Goal: Task Accomplishment & Management: Use online tool/utility

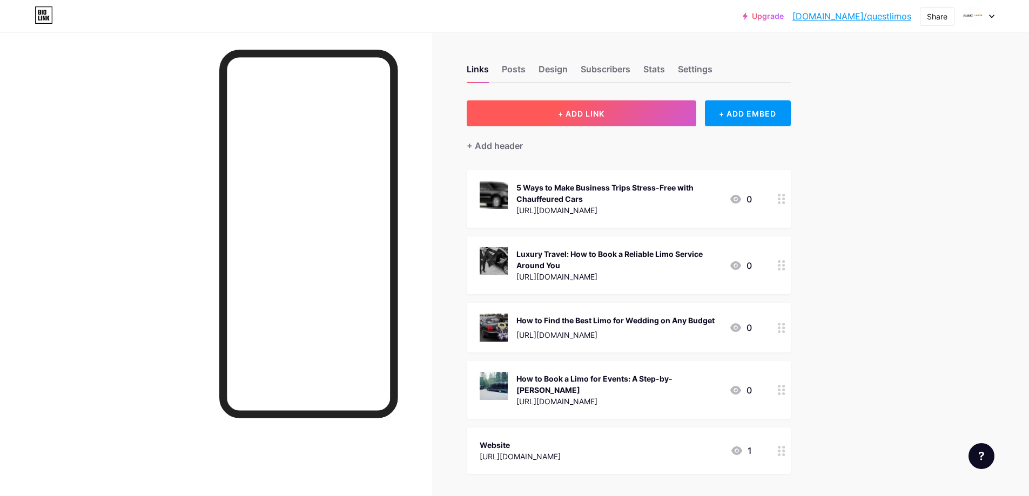
click at [638, 109] on button "+ ADD LINK" at bounding box center [582, 113] width 230 height 26
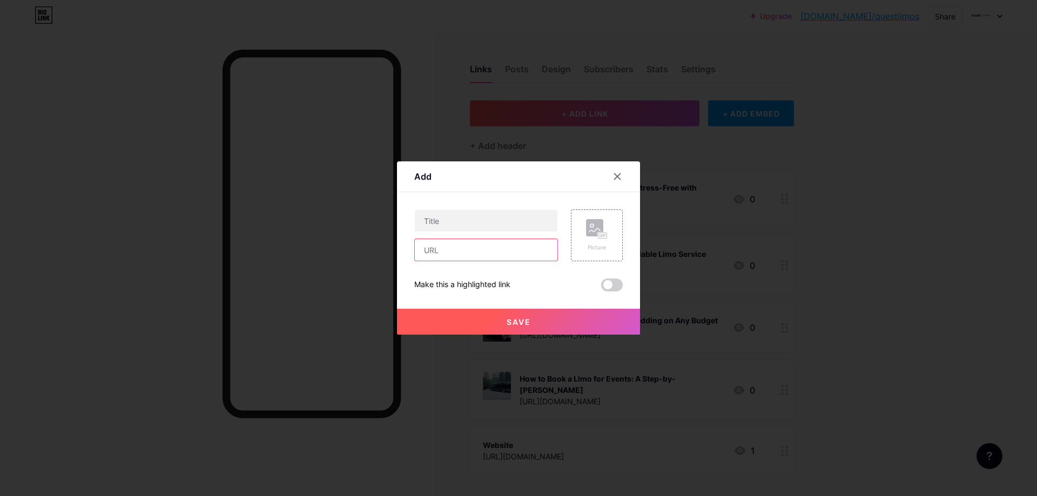
click at [460, 251] on input "text" at bounding box center [486, 250] width 143 height 22
paste input "[URL][DOMAIN_NAME]"
type input "[URL][DOMAIN_NAME]"
click at [467, 227] on input "text" at bounding box center [486, 221] width 143 height 22
paste input "How Many People Can Fit in a Party Bus? A Quick Guide"
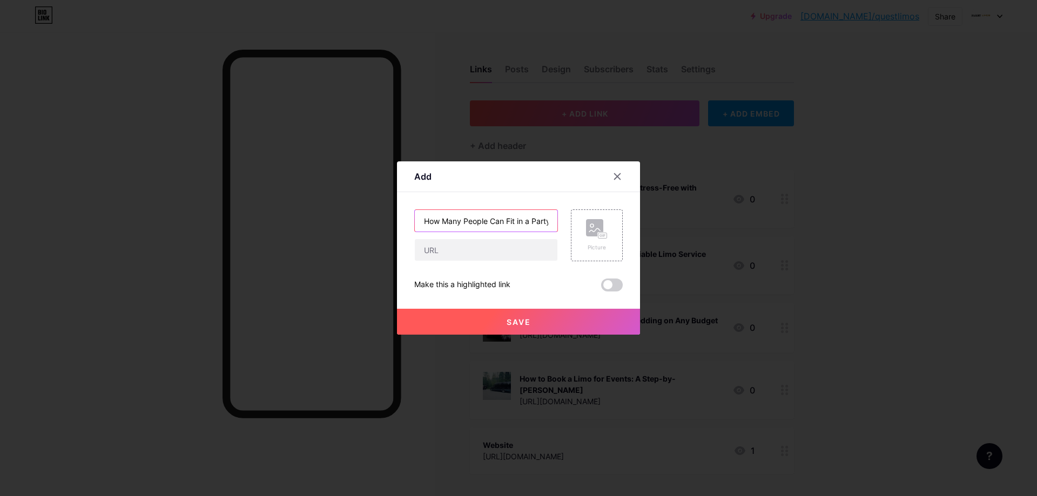
scroll to position [0, 75]
type input "How Many People Can Fit in a Party Bus? A Quick Guide"
click at [467, 247] on input "text" at bounding box center [486, 250] width 143 height 22
paste input "[URL][DOMAIN_NAME]"
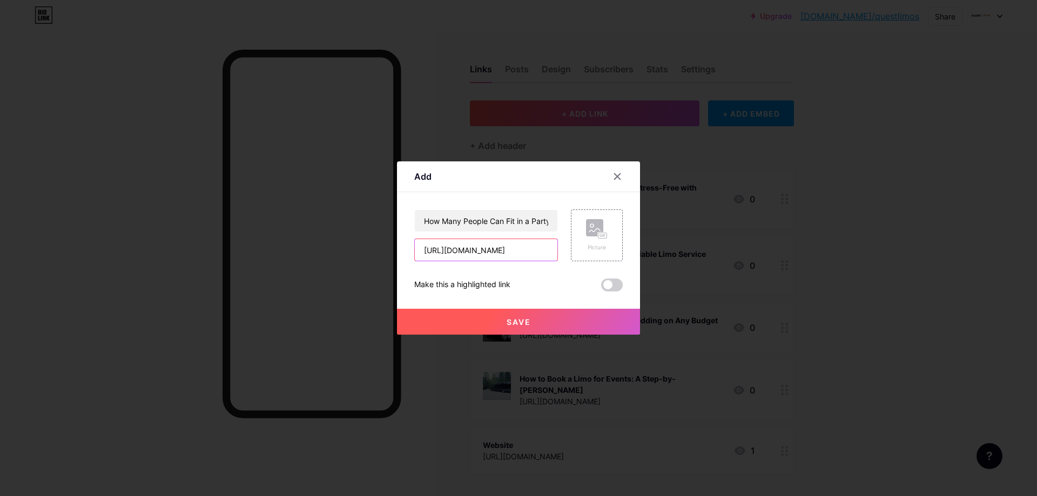
scroll to position [0, 213]
type input "[URL][DOMAIN_NAME]"
click at [613, 286] on span at bounding box center [612, 285] width 22 height 13
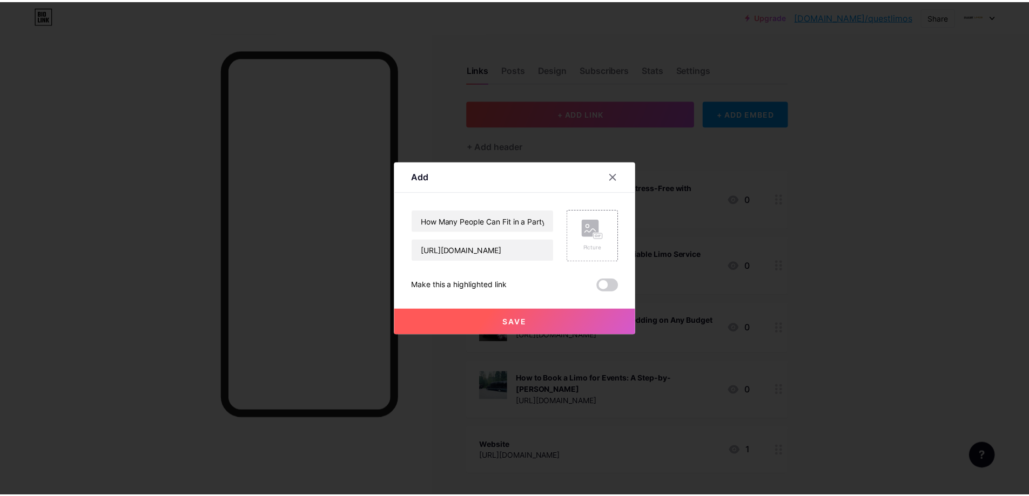
scroll to position [0, 0]
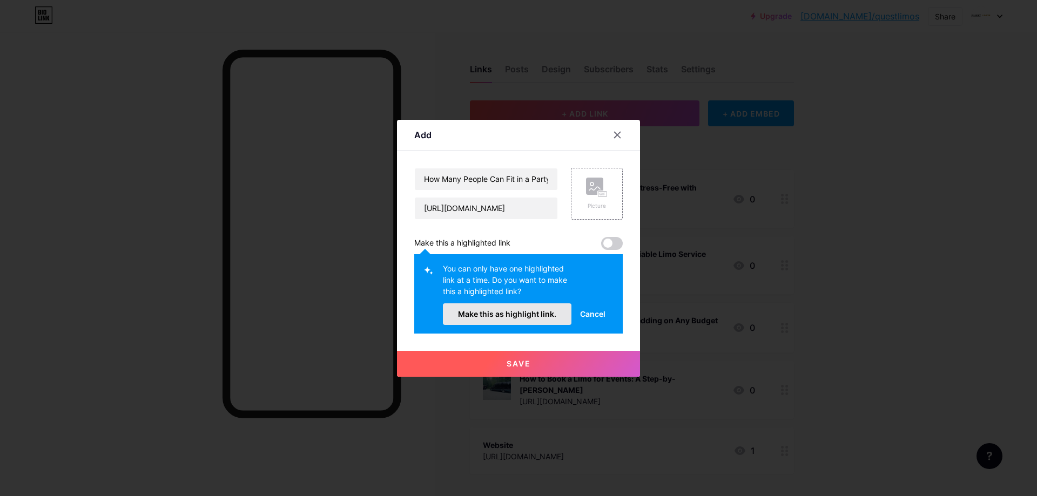
click at [515, 314] on span "Make this as highlight link." at bounding box center [507, 314] width 98 height 9
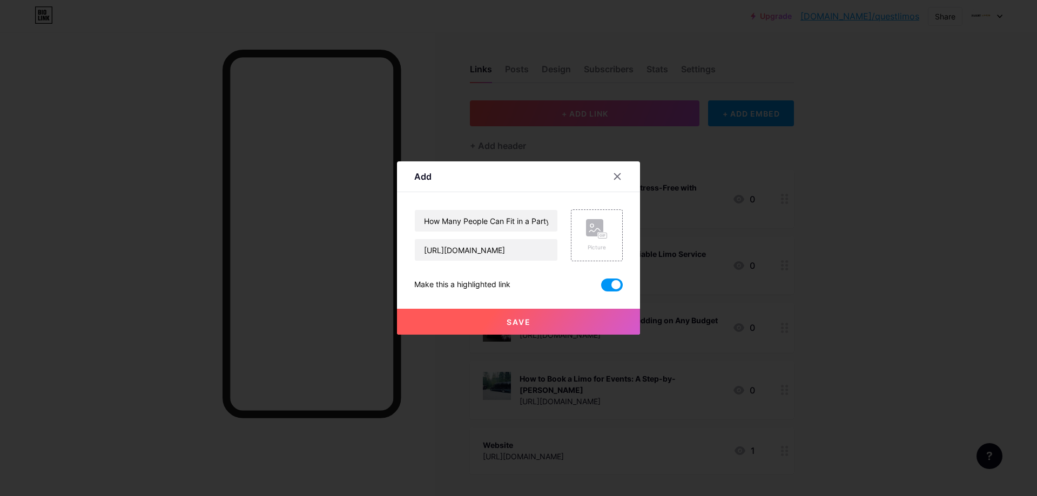
click at [520, 321] on span "Save" at bounding box center [519, 322] width 24 height 9
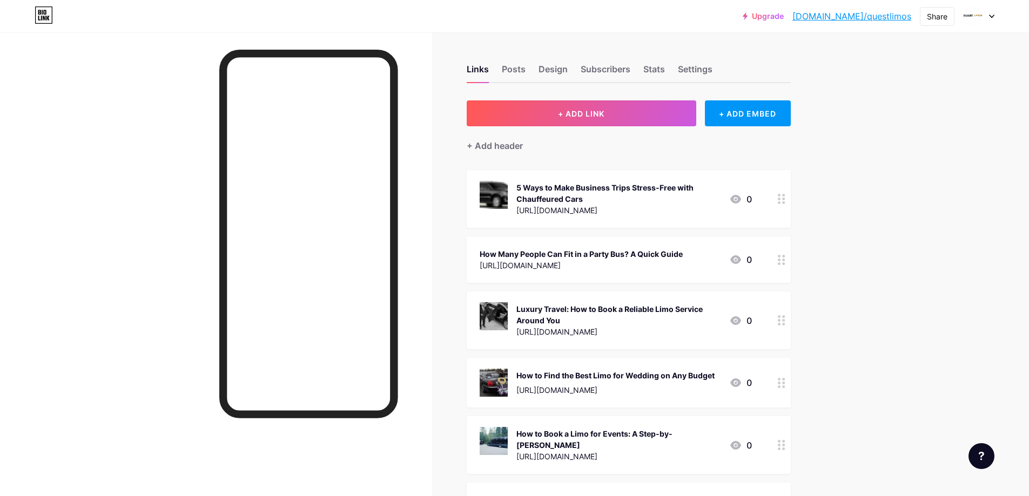
click at [785, 257] on icon at bounding box center [782, 260] width 8 height 10
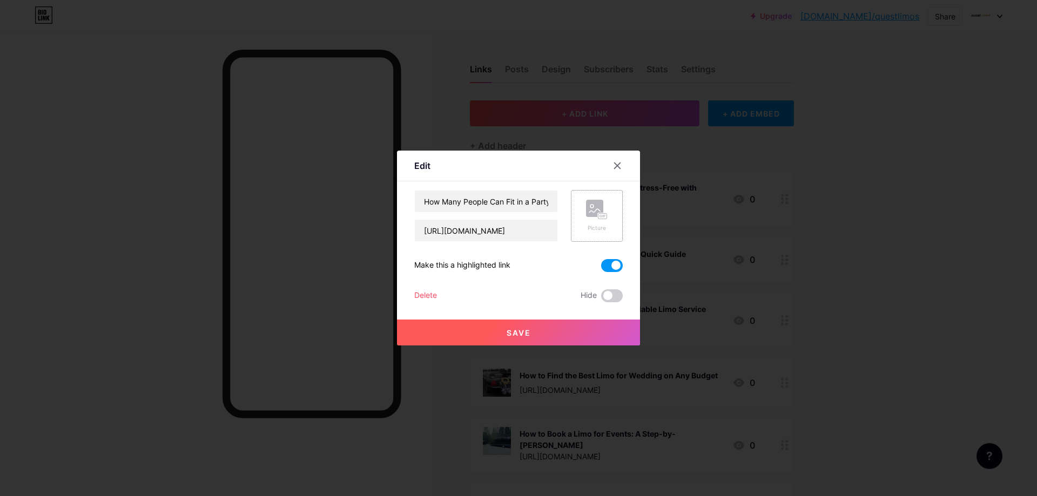
click at [588, 209] on rect at bounding box center [594, 208] width 17 height 17
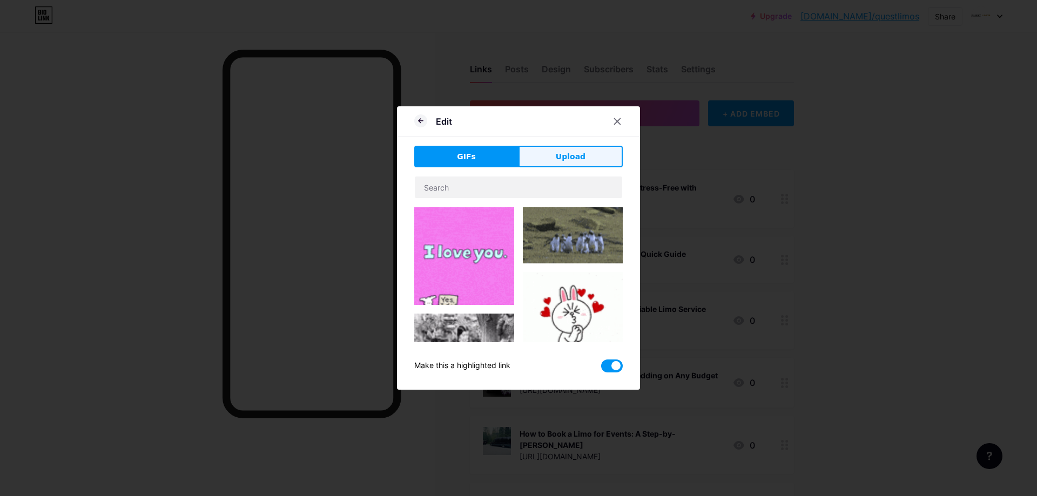
click at [554, 154] on button "Upload" at bounding box center [571, 157] width 104 height 22
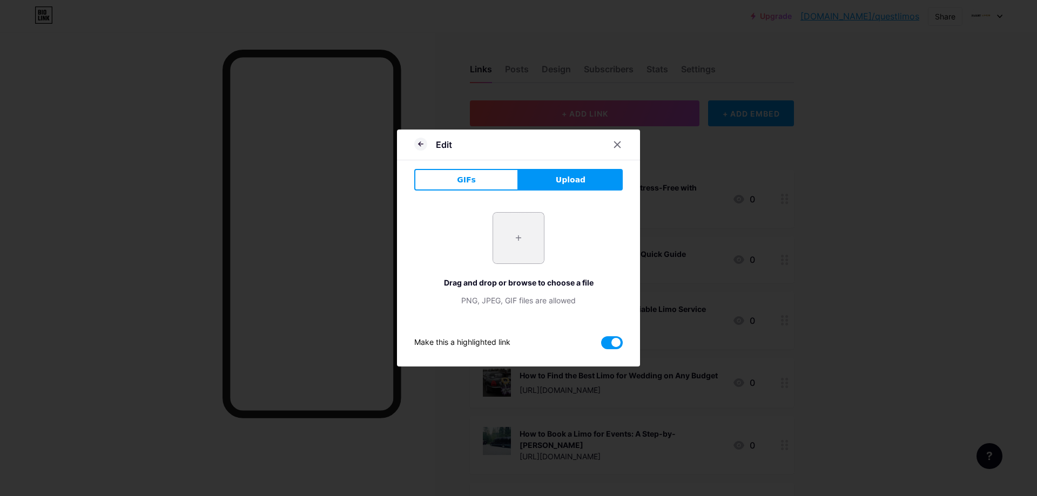
click at [517, 237] on input "file" at bounding box center [518, 238] width 51 height 51
type input "C:\fakepath\imgi_36_2018-[PERSON_NAME]-motors-mercedes-benz-sprinter-3500-limo-…"
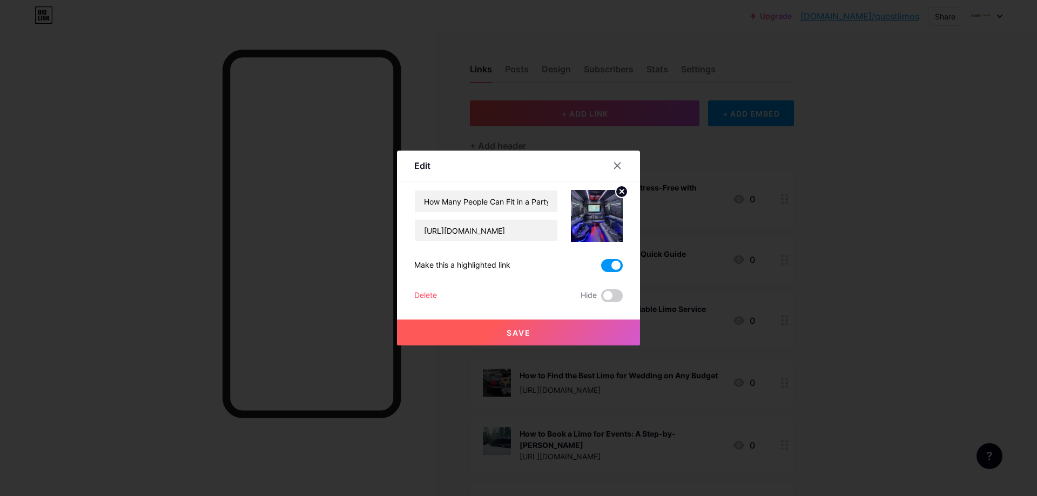
click at [509, 332] on span "Save" at bounding box center [519, 332] width 24 height 9
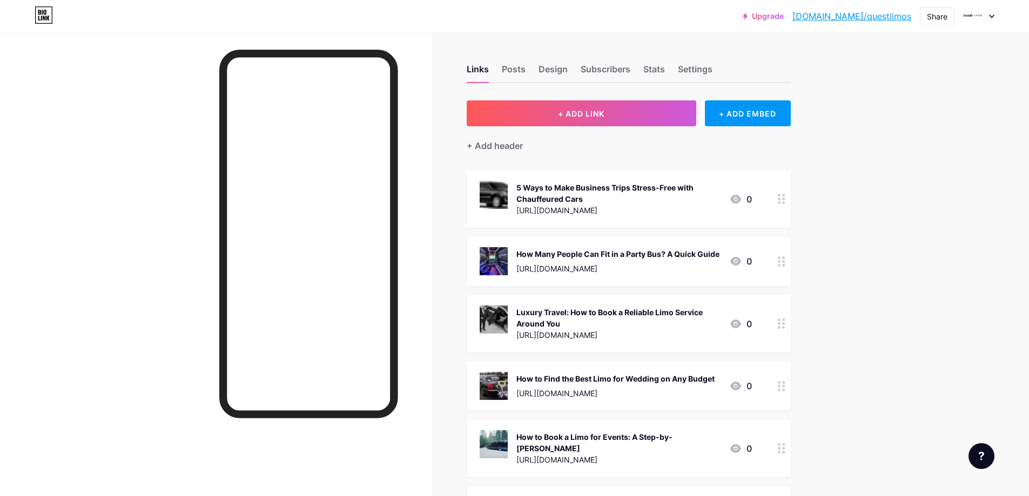
click at [934, 127] on div "Upgrade [DOMAIN_NAME]/questl... [DOMAIN_NAME]/questlimos Share Switch accounts …" at bounding box center [514, 329] width 1029 height 658
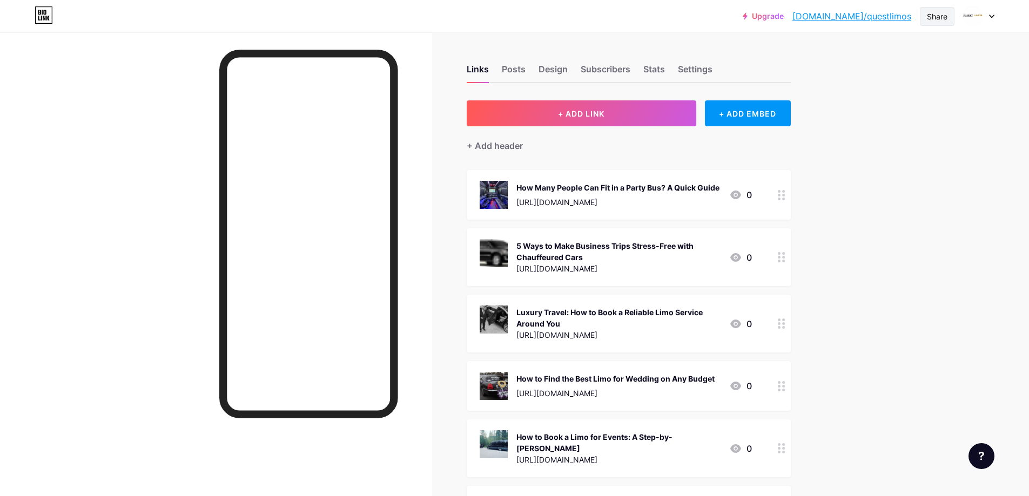
click at [942, 12] on div "Share" at bounding box center [937, 16] width 21 height 11
click at [850, 56] on div "Copy link" at bounding box center [848, 55] width 40 height 13
